Goal: Check status: Check status

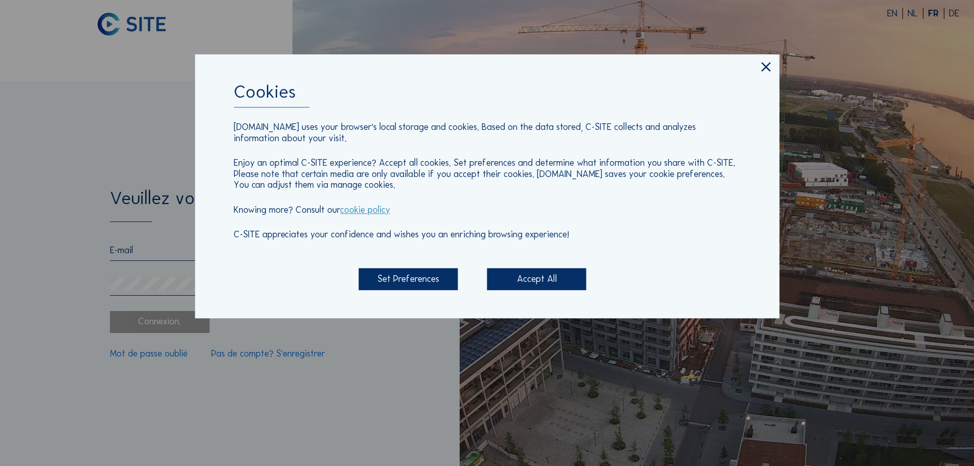
type input "[DOMAIN_NAME][EMAIL_ADDRESS][DOMAIN_NAME]"
click at [512, 279] on div "Accept All" at bounding box center [536, 279] width 99 height 22
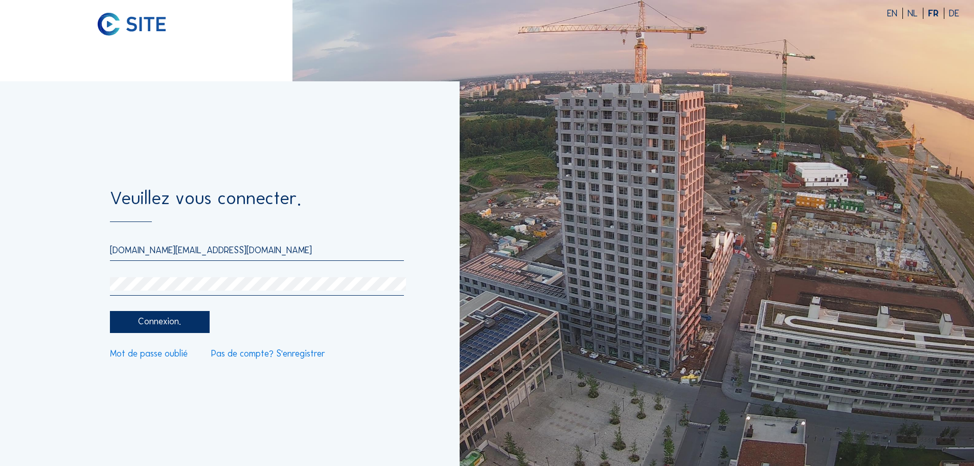
click at [165, 332] on div "Connexion." at bounding box center [159, 322] width 99 height 22
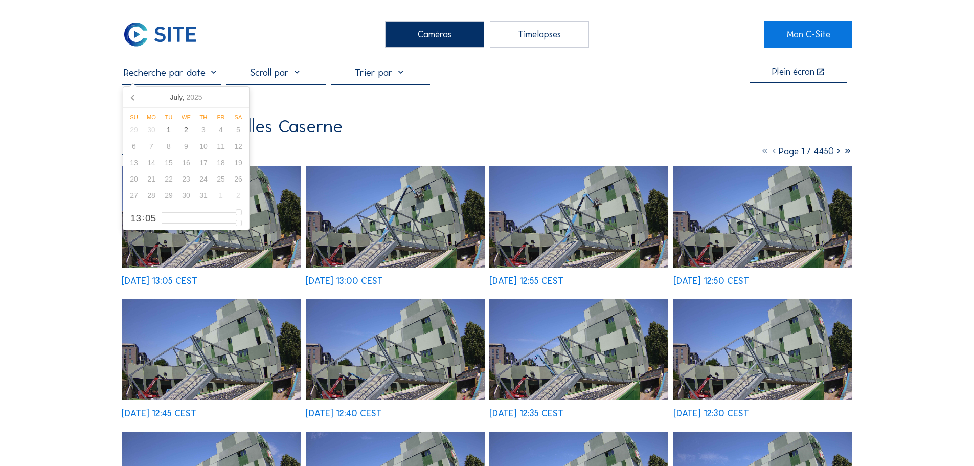
click at [215, 72] on input "text" at bounding box center [171, 72] width 99 height 12
drag, startPoint x: 132, startPoint y: 95, endPoint x: 219, endPoint y: 181, distance: 121.9
click at [219, 181] on div "[DATE] Su Mo Tu We Th Fr Sa 29 30 1 2 3 4 5 6 7 8 9 10 11 12 13 14 15 16 17 18 …" at bounding box center [186, 158] width 127 height 144
click at [219, 181] on div "25" at bounding box center [220, 179] width 17 height 16
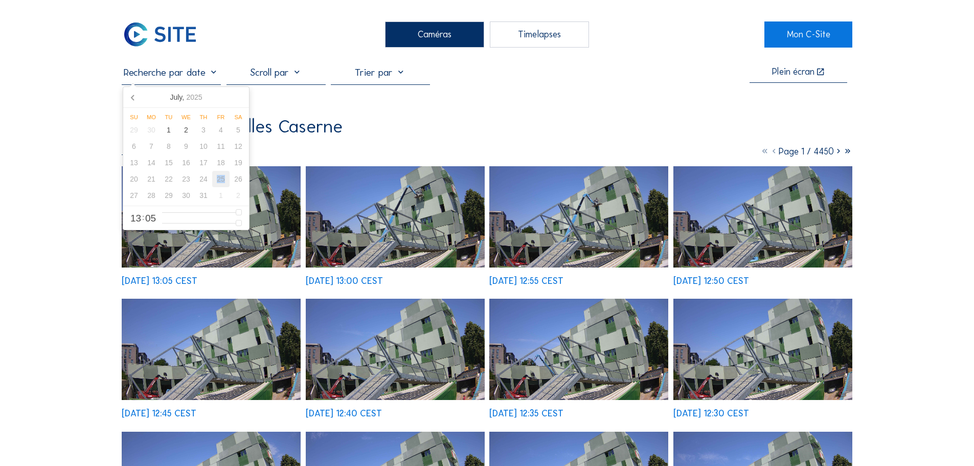
click at [219, 181] on div "25" at bounding box center [220, 179] width 17 height 16
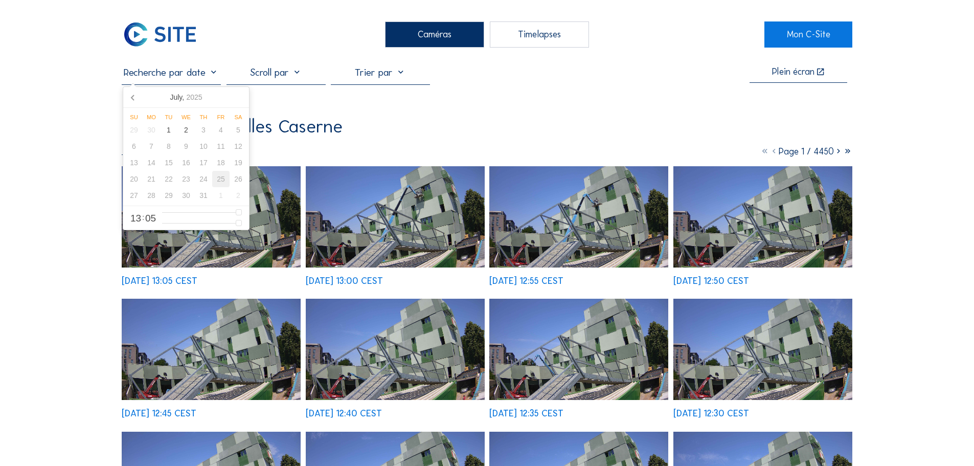
click at [219, 181] on div "25" at bounding box center [220, 179] width 17 height 16
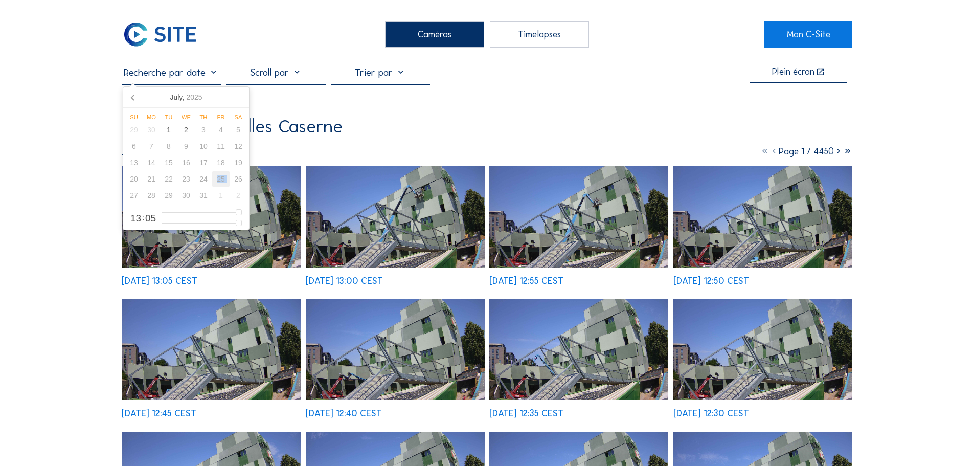
click at [219, 181] on div "25" at bounding box center [220, 179] width 17 height 16
click at [128, 91] on icon at bounding box center [133, 97] width 16 height 16
click at [238, 100] on icon at bounding box center [239, 97] width 3 height 5
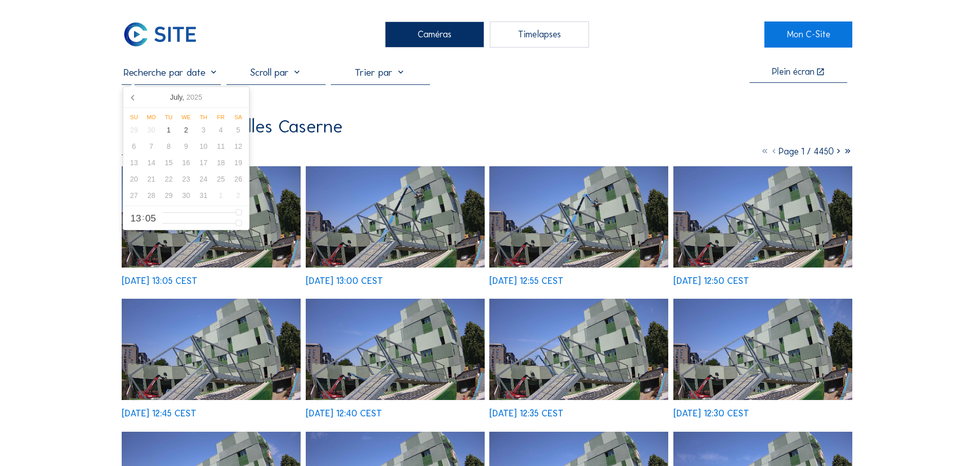
click at [238, 100] on nav "[DATE]" at bounding box center [186, 97] width 126 height 21
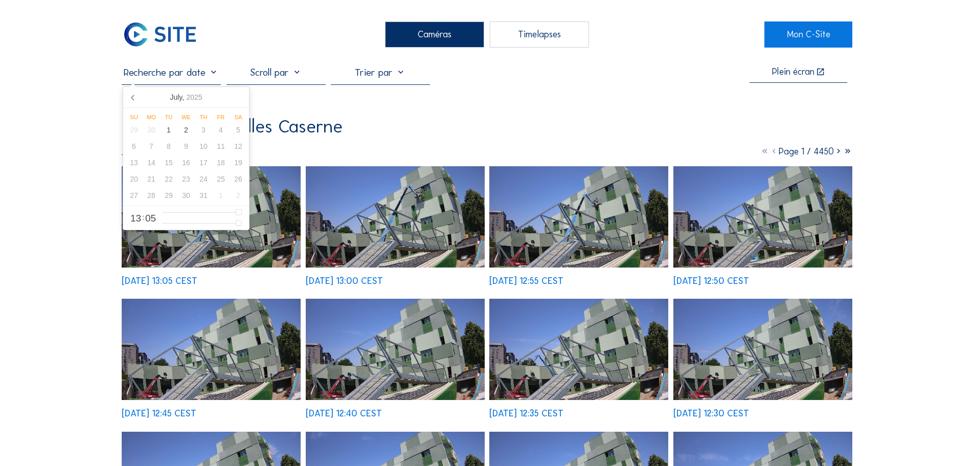
click at [238, 100] on nav "[DATE]" at bounding box center [186, 97] width 126 height 21
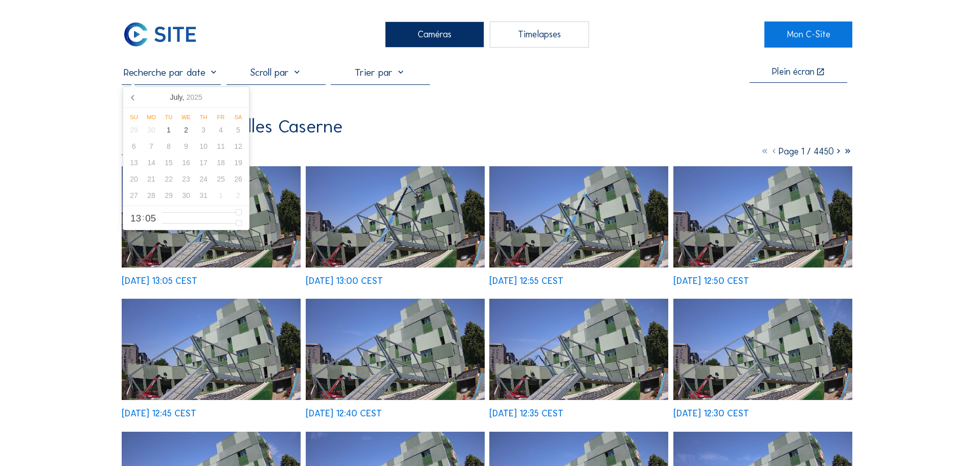
click at [238, 100] on nav "[DATE]" at bounding box center [186, 97] width 126 height 21
